Goal: Information Seeking & Learning: Learn about a topic

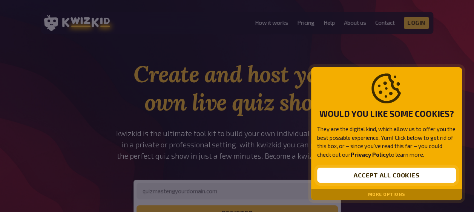
click at [390, 175] on button "Accept all cookies" at bounding box center [386, 175] width 139 height 15
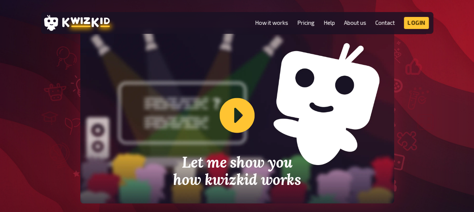
scroll to position [227, 0]
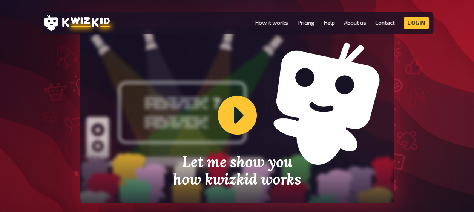
click at [235, 110] on div "Let me show you how kwizkid works" at bounding box center [236, 115] width 313 height 176
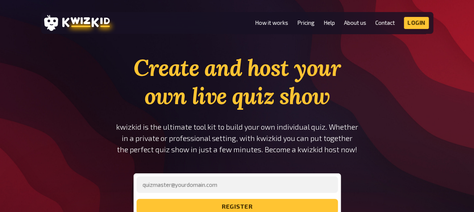
scroll to position [0, 0]
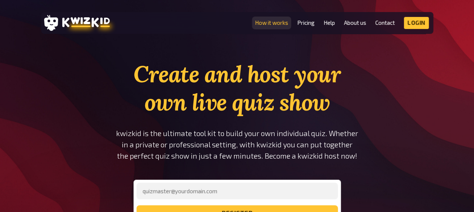
click at [261, 24] on link "How it works" at bounding box center [271, 23] width 33 height 6
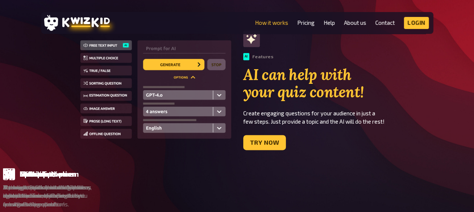
scroll to position [451, 0]
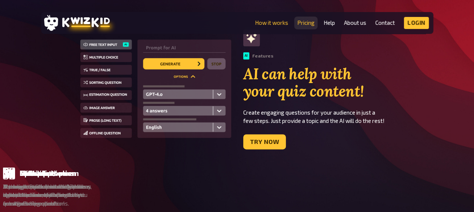
click at [306, 20] on link "Pricing" at bounding box center [305, 23] width 17 height 6
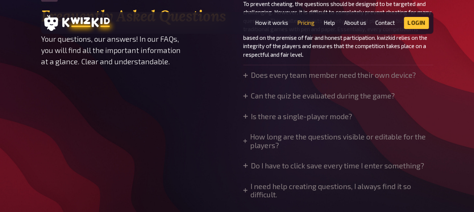
scroll to position [599, 0]
click at [381, 23] on link "Contact" at bounding box center [385, 23] width 20 height 6
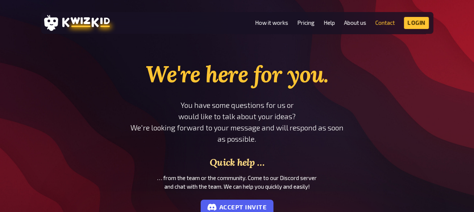
click at [328, 29] on li "Help" at bounding box center [328, 23] width 11 height 12
click at [327, 23] on link "Help" at bounding box center [328, 23] width 11 height 6
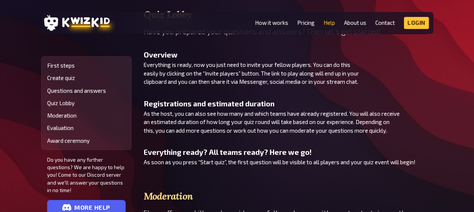
scroll to position [1148, 0]
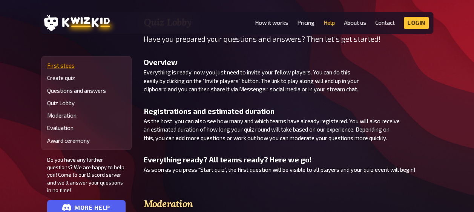
click at [54, 66] on link "First steps" at bounding box center [86, 66] width 78 height 6
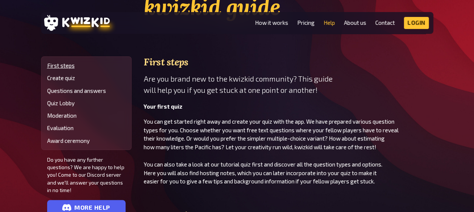
scroll to position [215, 0]
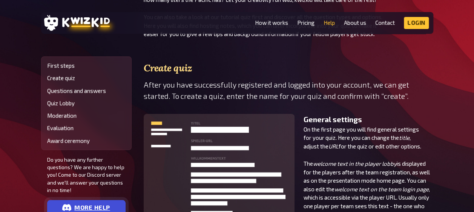
click at [81, 204] on link "more help" at bounding box center [86, 207] width 78 height 15
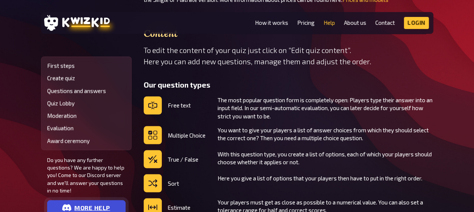
scroll to position [617, 0]
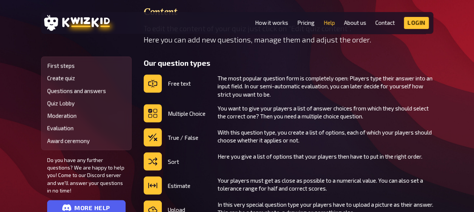
click at [240, 84] on dd "The most popular question form is completely open: Players type their answer in…" at bounding box center [325, 87] width 216 height 24
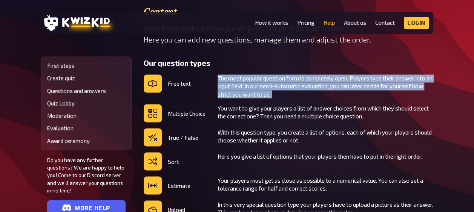
click at [240, 84] on dd "The most popular question form is completely open: Players type their answer in…" at bounding box center [325, 87] width 216 height 24
drag, startPoint x: 240, startPoint y: 84, endPoint x: 322, endPoint y: 91, distance: 82.9
click at [322, 91] on dd "The most popular question form is completely open: Players type their answer in…" at bounding box center [325, 87] width 216 height 24
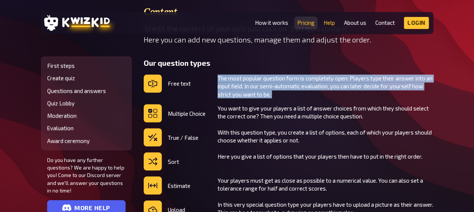
drag, startPoint x: 322, startPoint y: 91, endPoint x: 301, endPoint y: 24, distance: 70.3
click at [301, 24] on link "Pricing" at bounding box center [305, 23] width 17 height 6
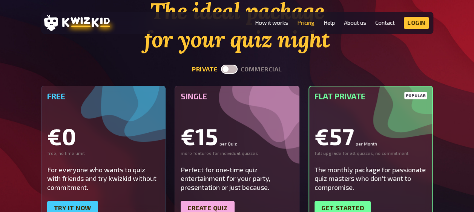
scroll to position [61, 0]
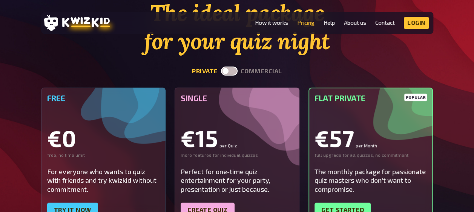
click at [228, 70] on label at bounding box center [229, 71] width 17 height 9
click at [221, 67] on input "checkbox" at bounding box center [220, 66] width 0 height 0
checkbox input "true"
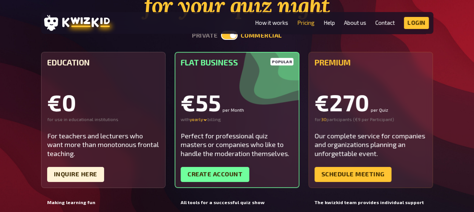
scroll to position [105, 0]
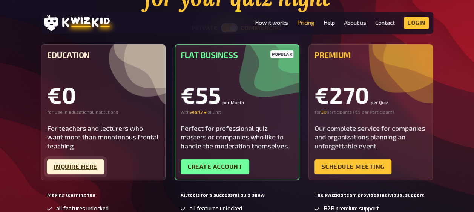
click at [77, 167] on link "Inquire here" at bounding box center [75, 167] width 57 height 15
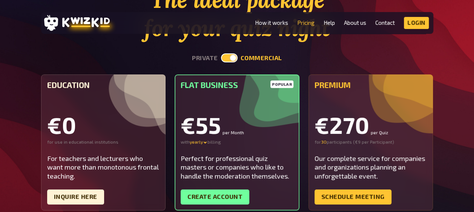
scroll to position [77, 0]
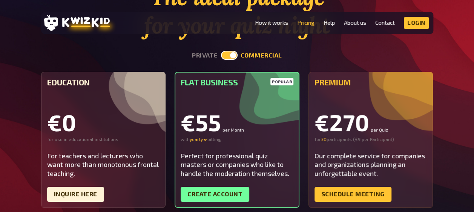
click at [230, 56] on label at bounding box center [229, 55] width 17 height 9
click at [221, 51] on input "checkbox" at bounding box center [220, 50] width 0 height 0
checkbox input "false"
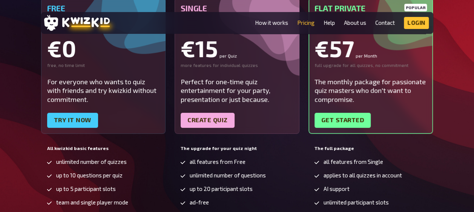
scroll to position [122, 0]
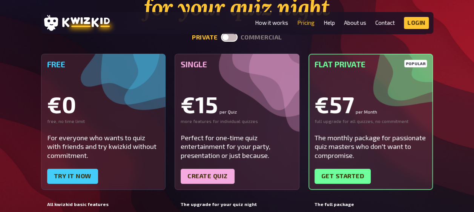
scroll to position [45, 0]
